Goal: Check status: Check status

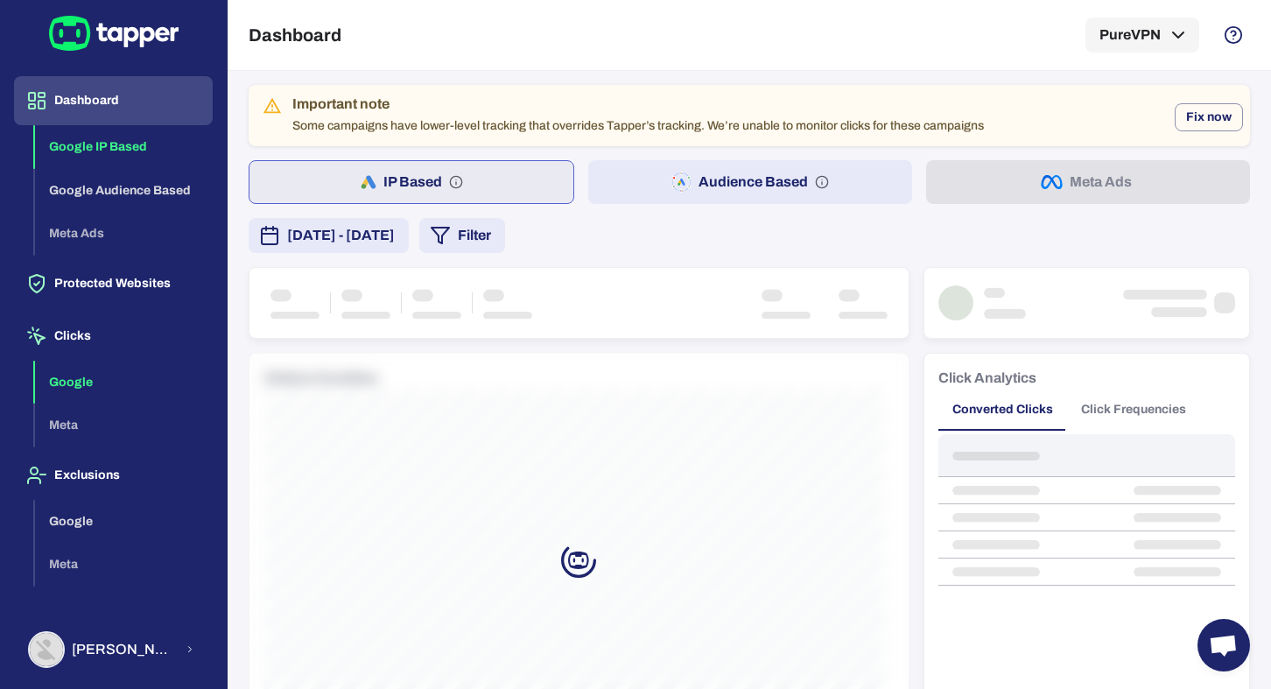
click at [88, 379] on button "Google" at bounding box center [124, 383] width 178 height 44
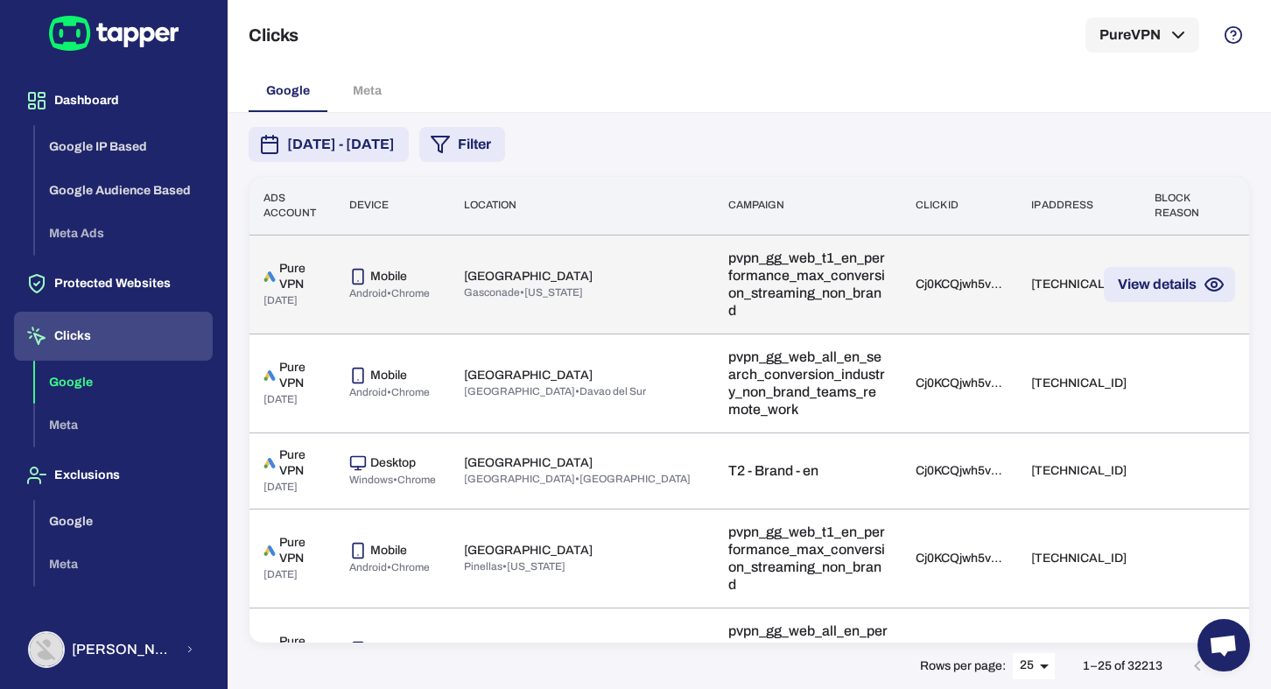
click at [322, 321] on td "Pure VPN [DATE]" at bounding box center [292, 284] width 86 height 99
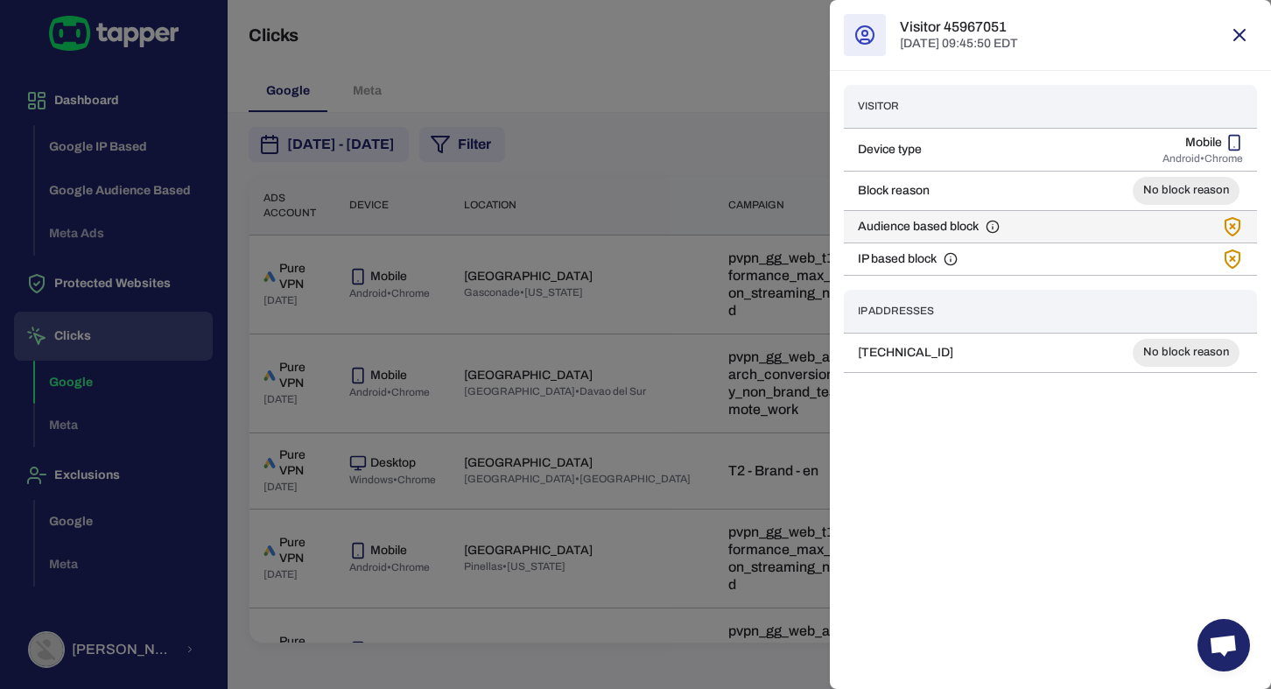
click at [866, 228] on span "Audience based block" at bounding box center [918, 227] width 121 height 16
drag, startPoint x: 866, startPoint y: 228, endPoint x: 967, endPoint y: 232, distance: 101.6
click at [967, 232] on span "Audience based block" at bounding box center [918, 227] width 121 height 16
copy span "Audience based block"
